Goal: Find specific page/section: Find specific page/section

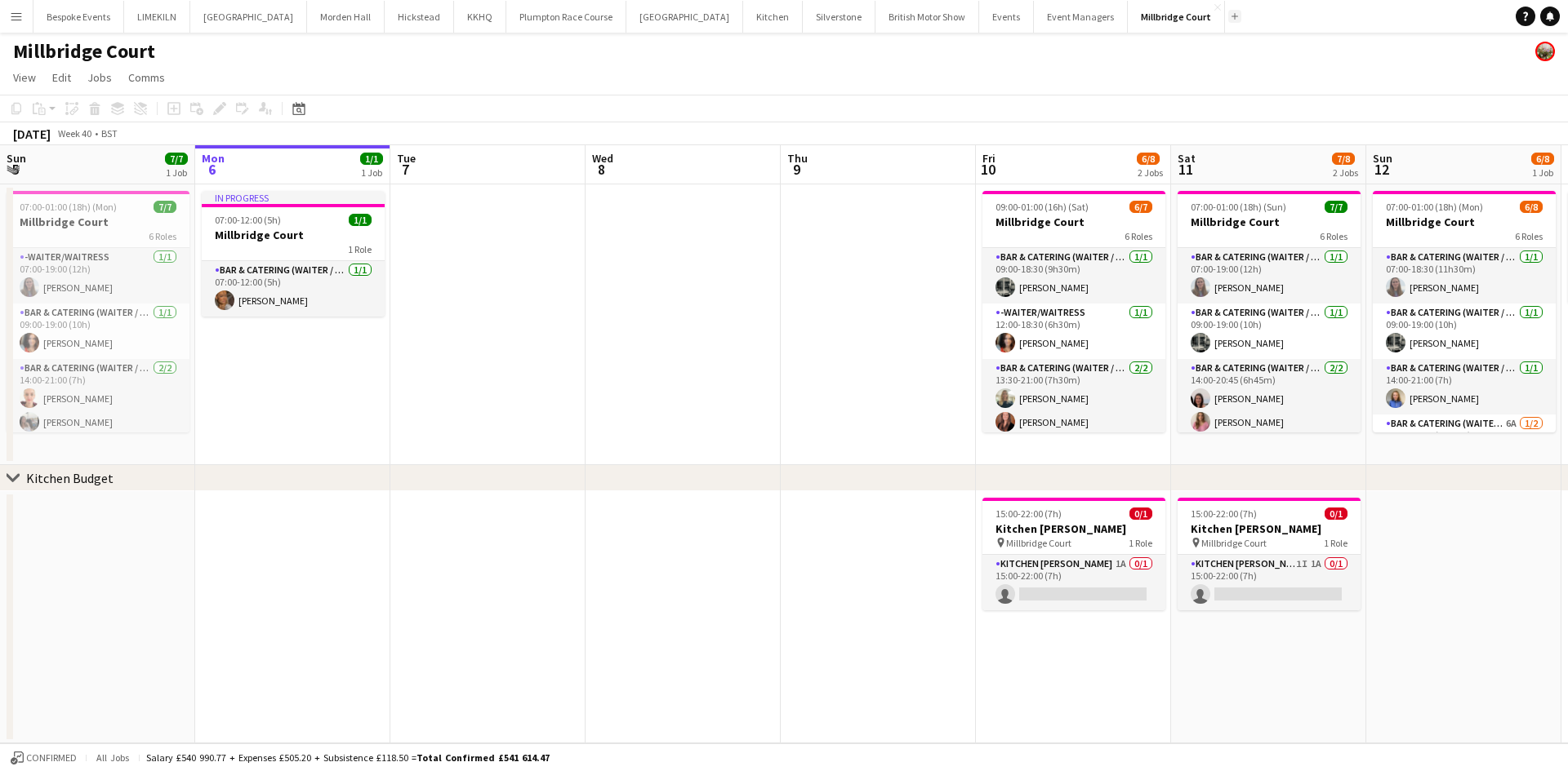
click at [1232, 14] on app-icon "Add" at bounding box center [1234, 16] width 7 height 7
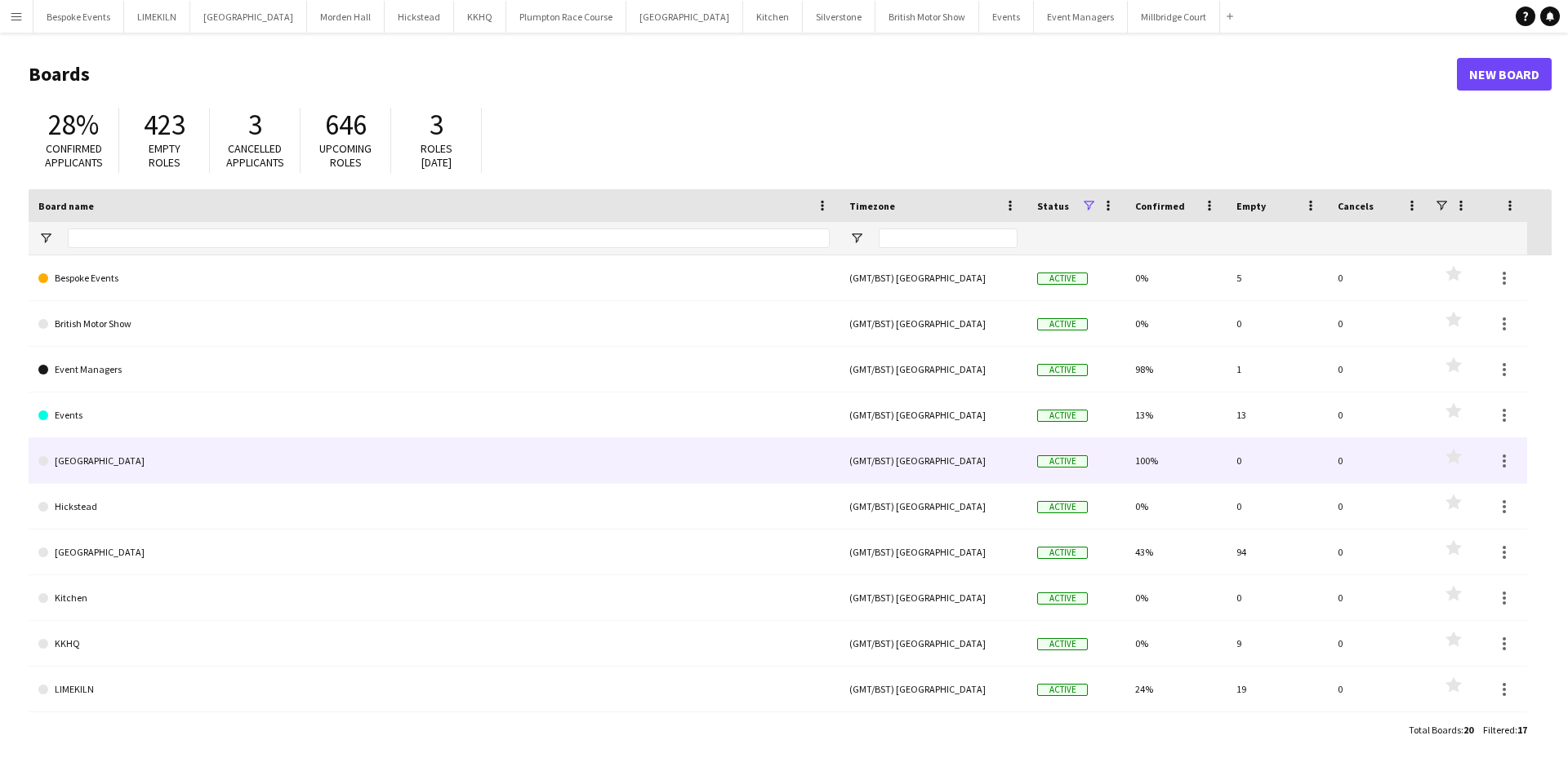
click at [411, 471] on link "[GEOGRAPHIC_DATA]" at bounding box center [434, 461] width 791 height 45
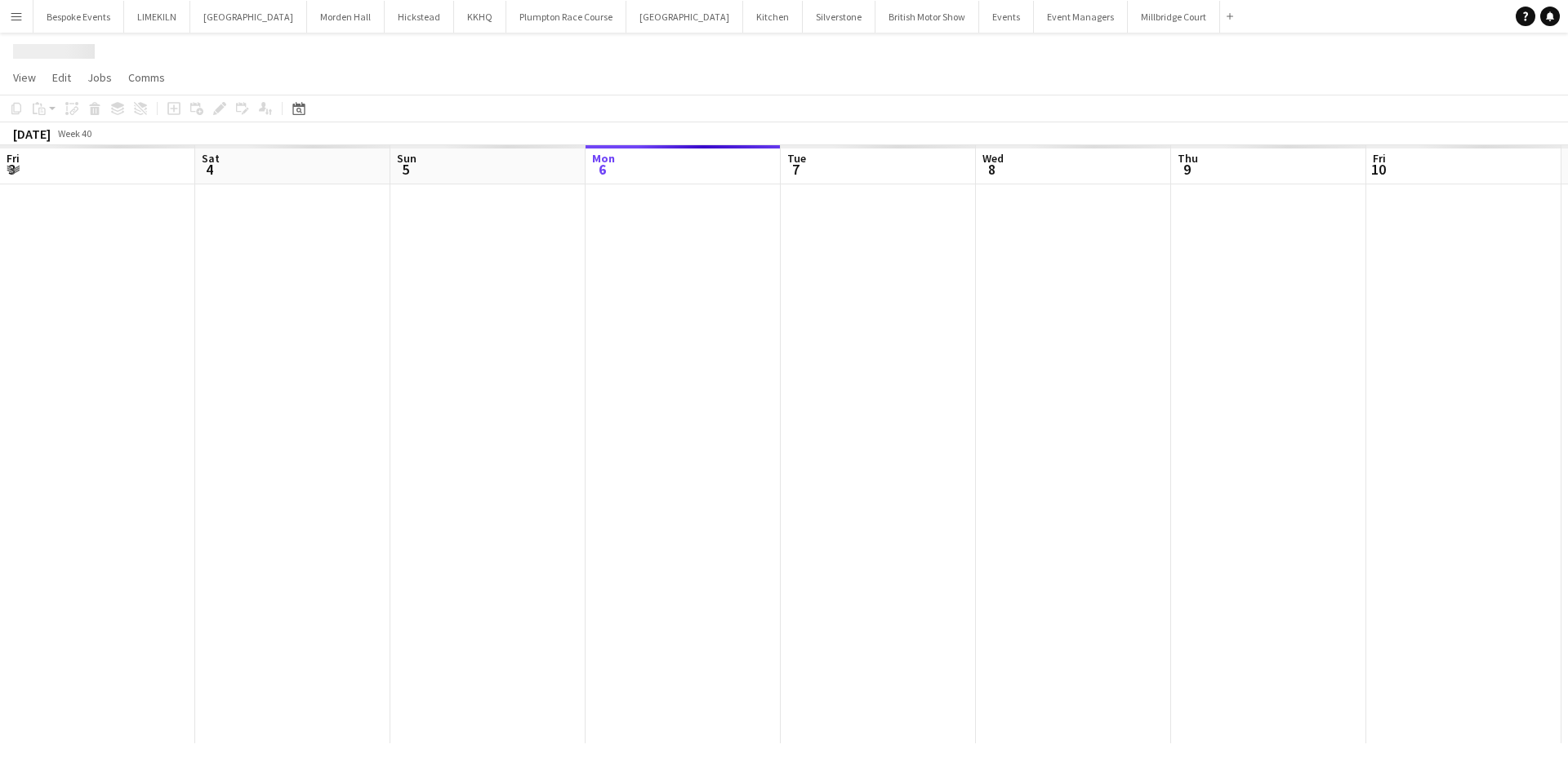
scroll to position [0, 390]
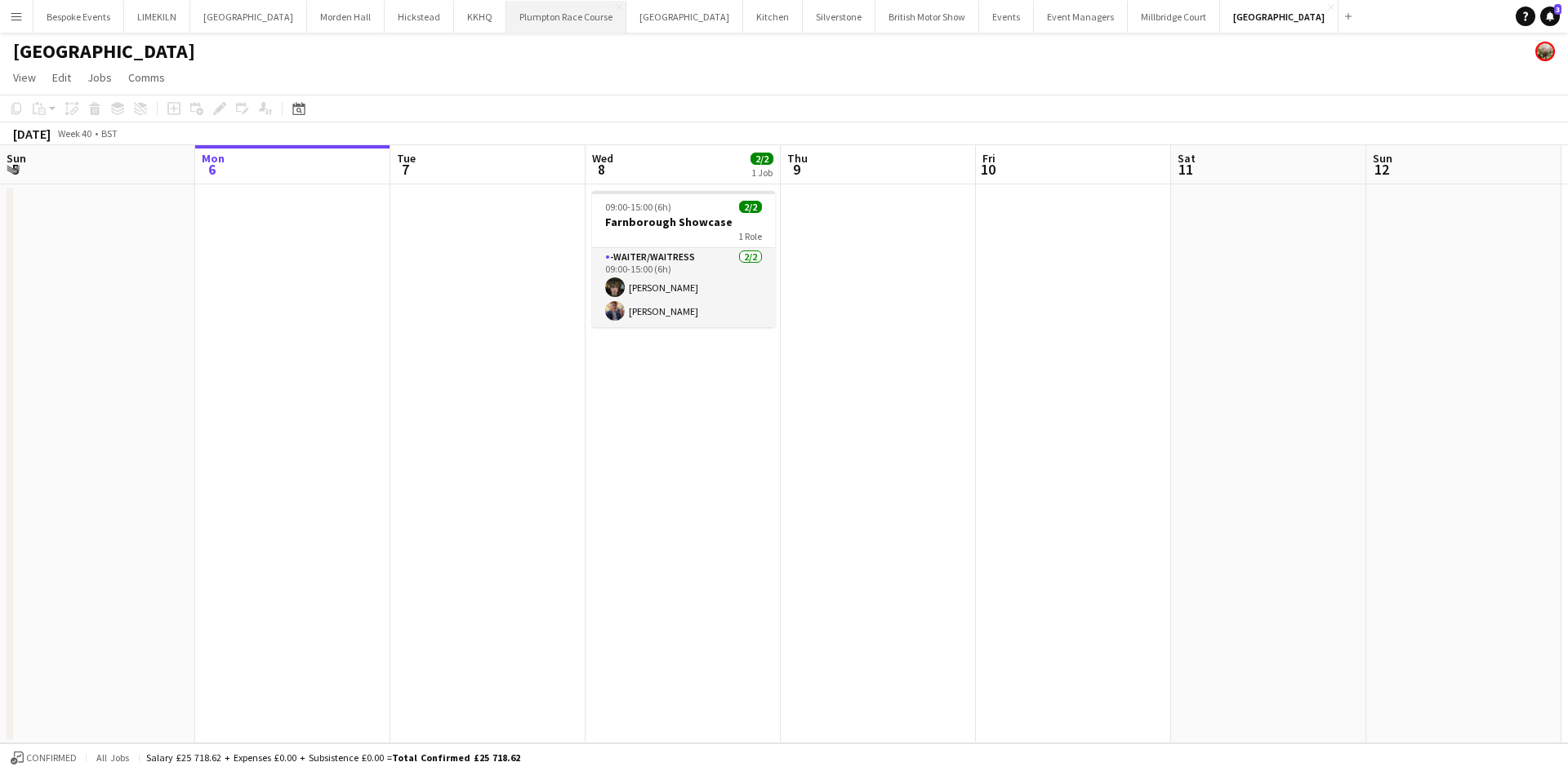
click at [533, 19] on button "Plumpton Race Course Close" at bounding box center [566, 17] width 120 height 32
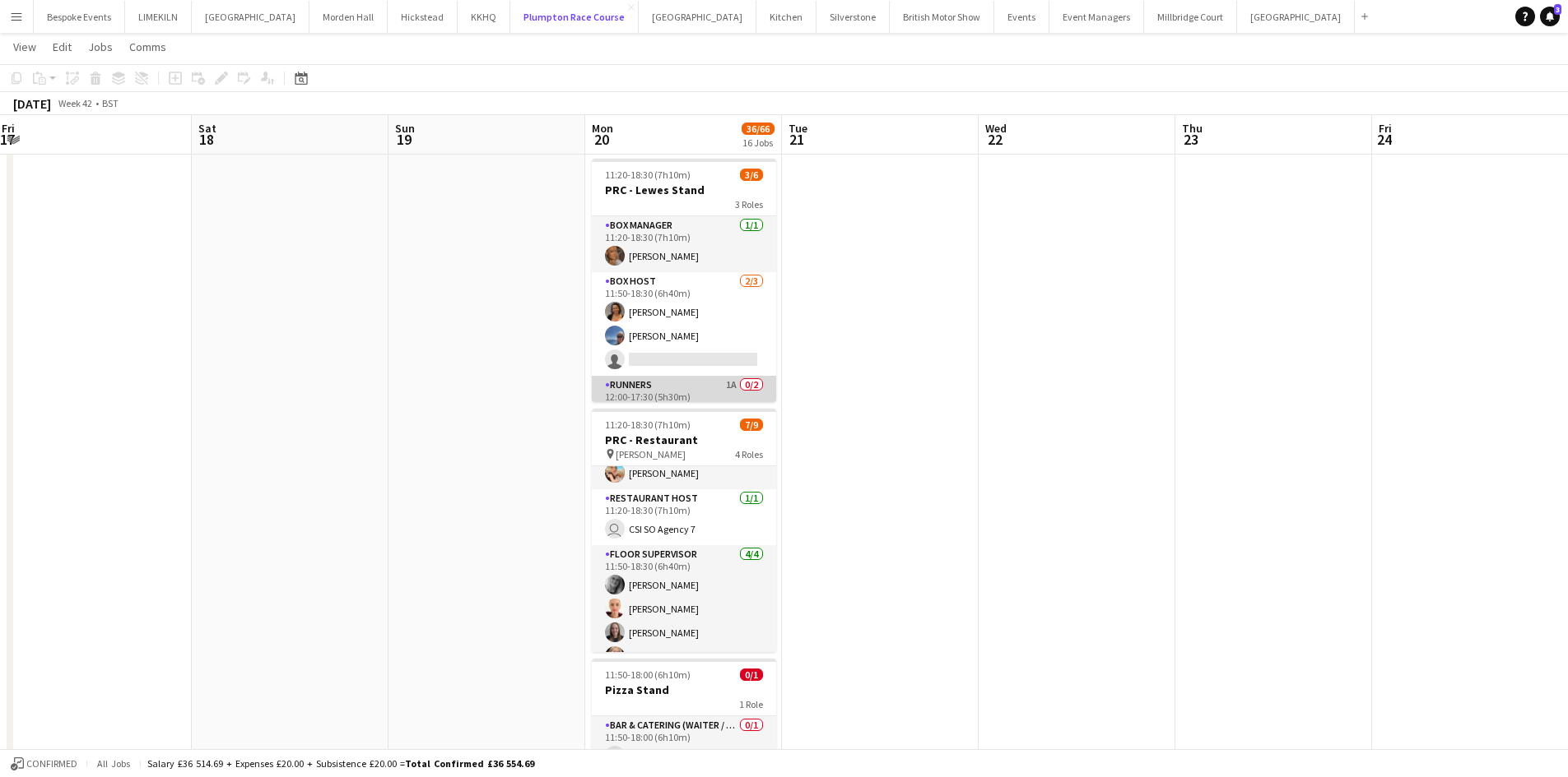
scroll to position [53, 0]
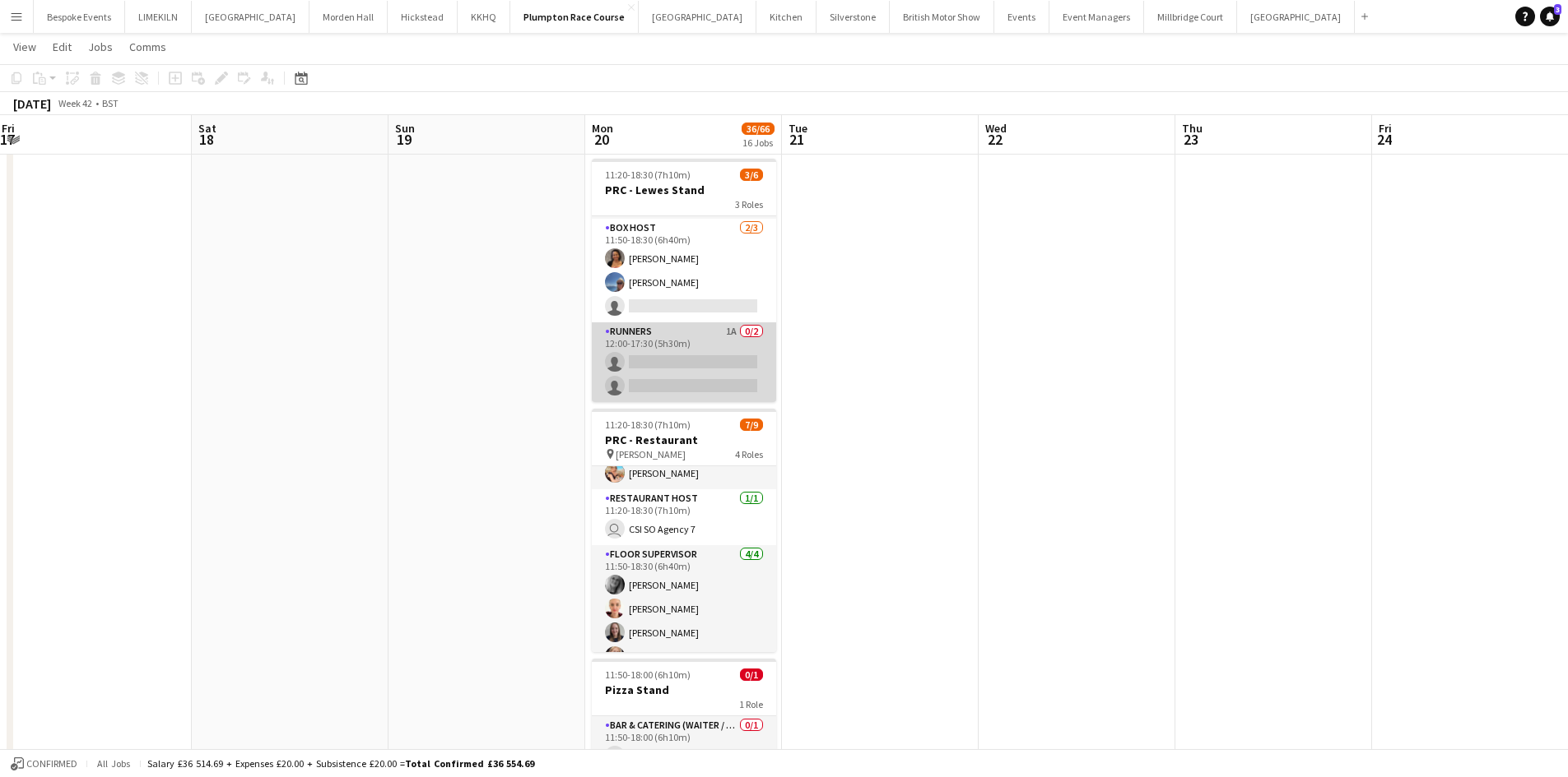
click at [713, 356] on app-card-role "Runners 1A 0/2 12:00-17:30 (5h30m) single-neutral-actions single-neutral-actions" at bounding box center [684, 363] width 185 height 80
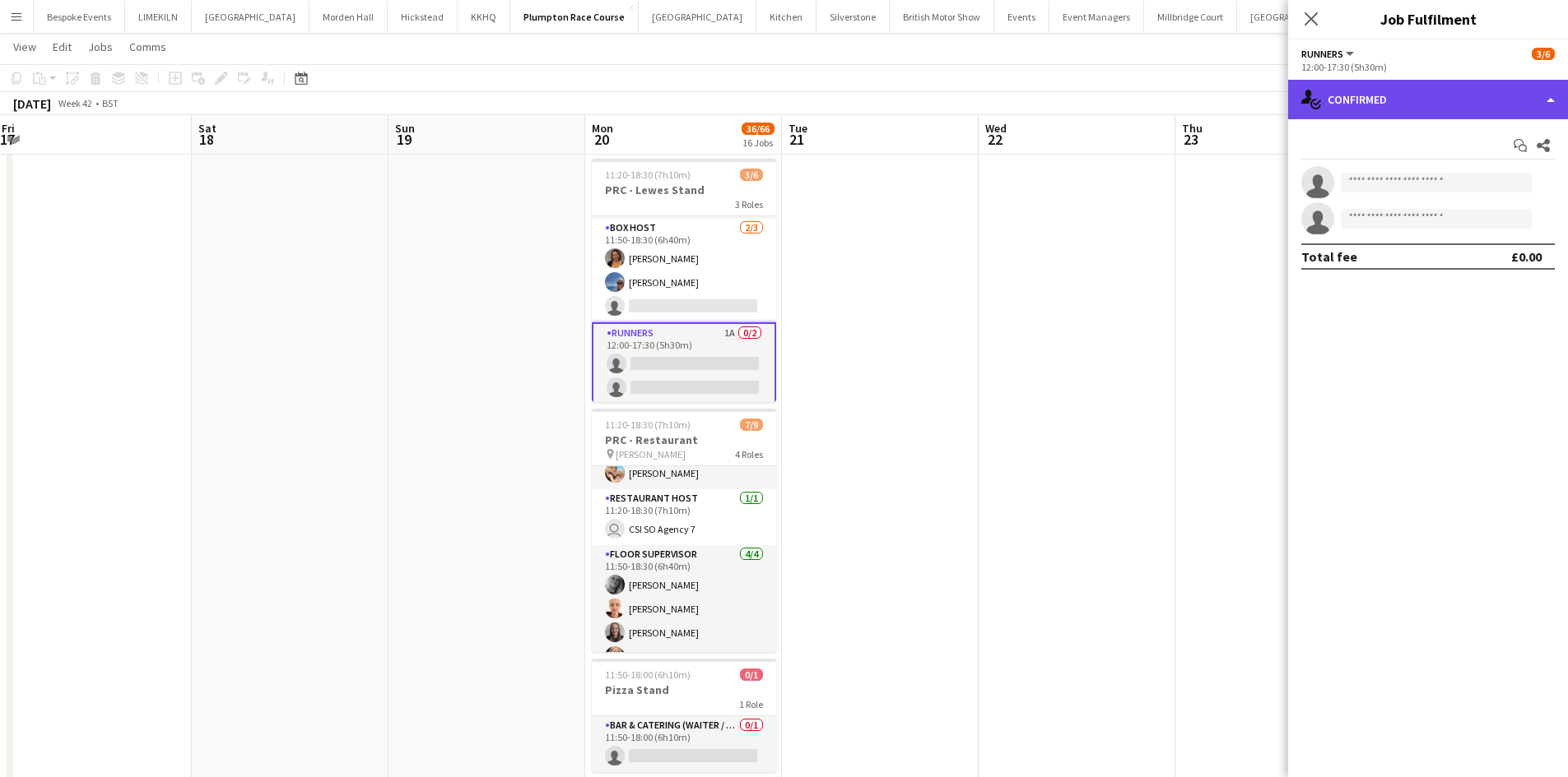
click at [1436, 80] on div "single-neutral-actions-check-2 Confirmed" at bounding box center [1428, 99] width 280 height 39
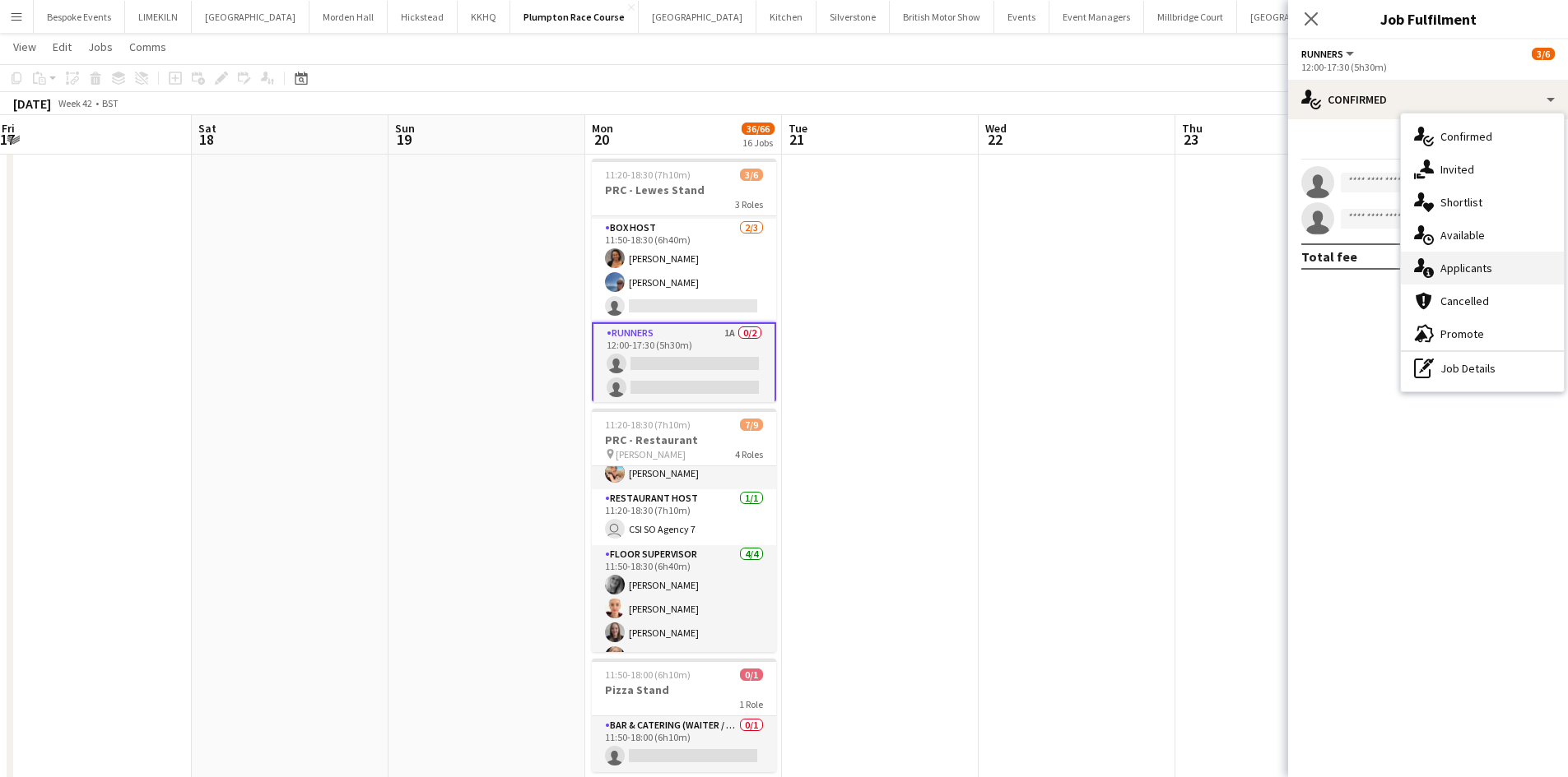
click at [1502, 263] on div "single-neutral-actions-information Applicants" at bounding box center [1481, 268] width 163 height 33
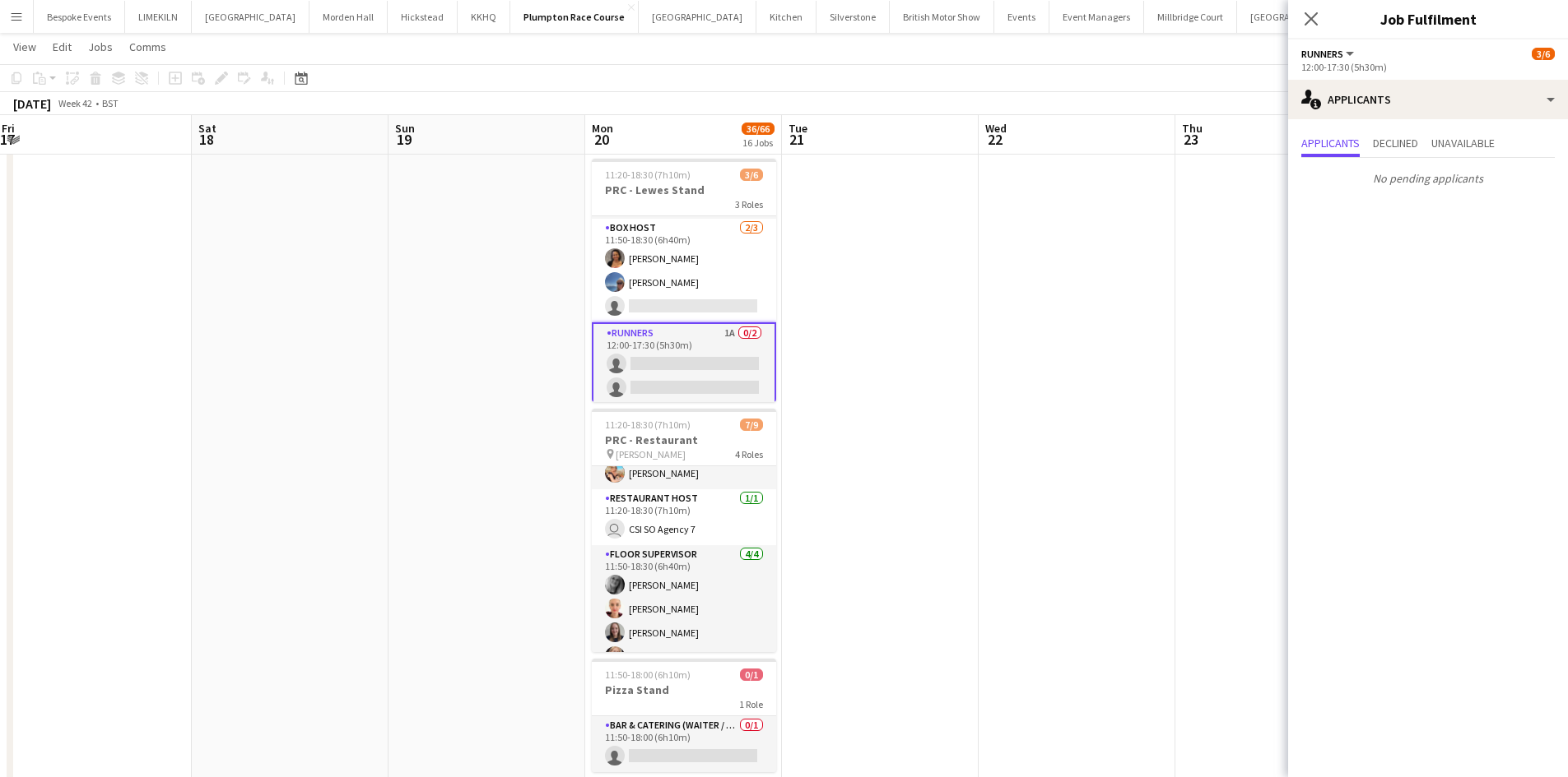
click at [1084, 337] on app-date-cell at bounding box center [1076, 314] width 196 height 1676
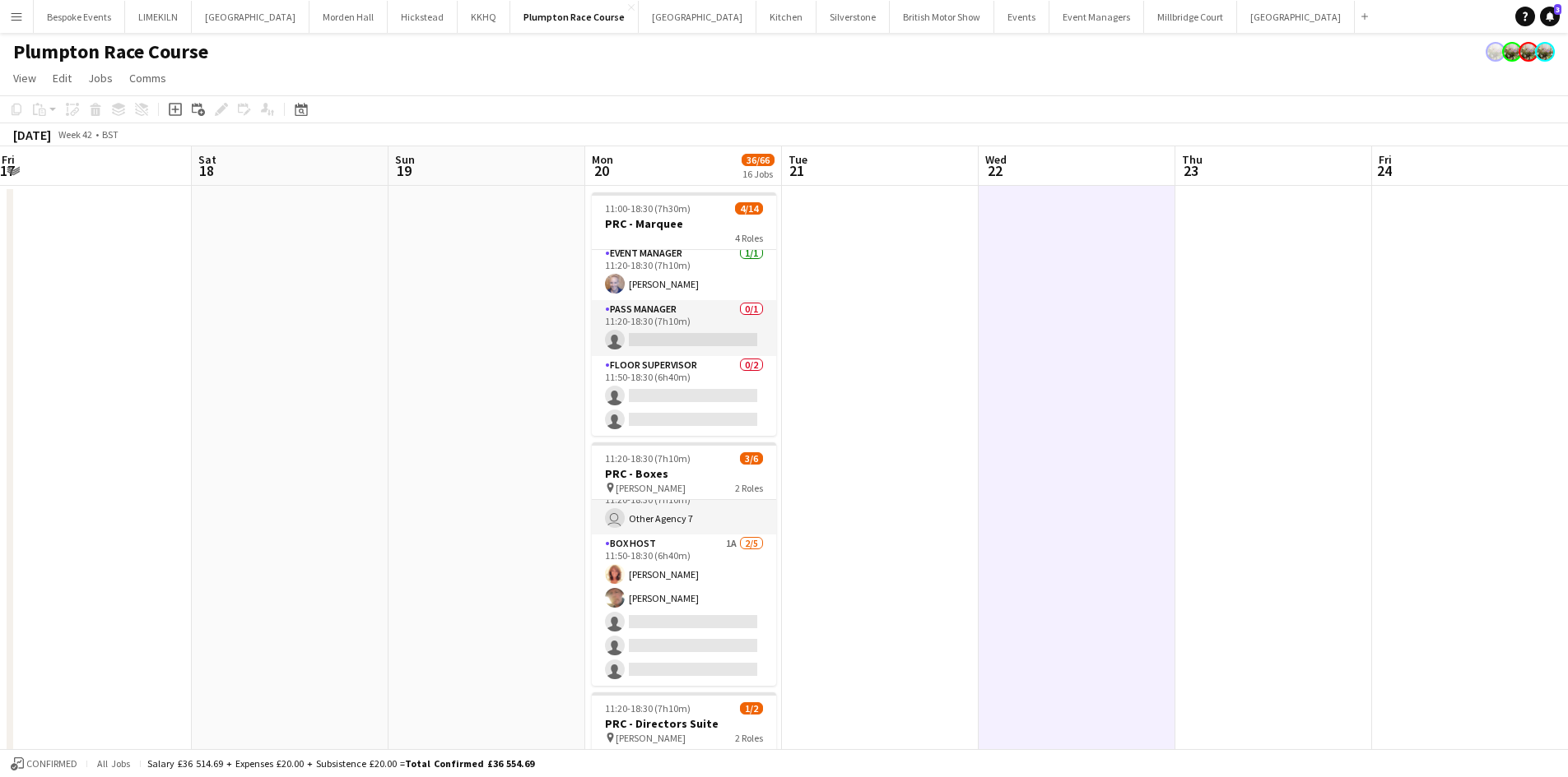
scroll to position [0, 0]
